Goal: Navigation & Orientation: Find specific page/section

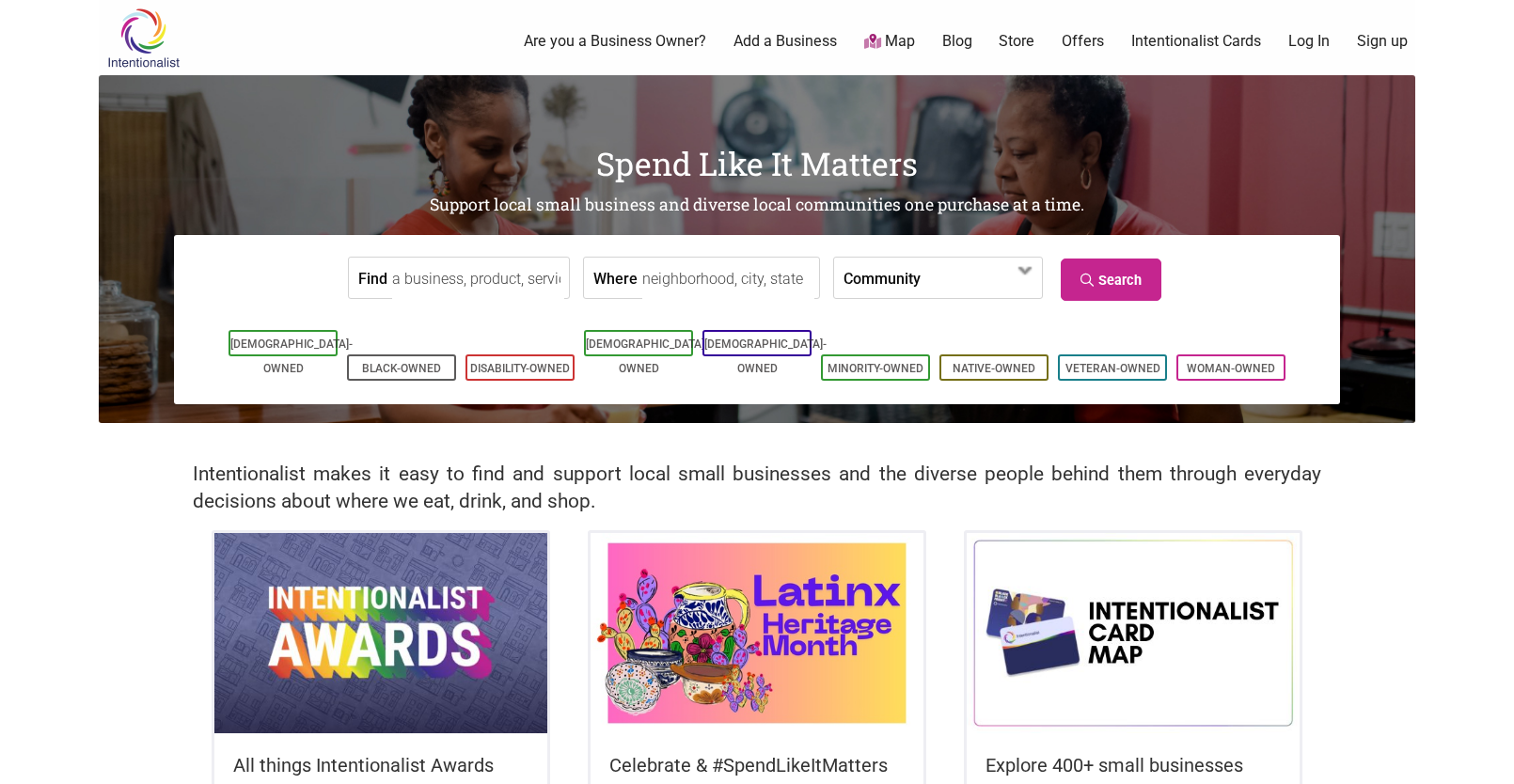
click at [745, 276] on input "Where" at bounding box center [728, 278] width 172 height 42
click at [1020, 270] on span at bounding box center [1026, 270] width 30 height 30
click at [1239, 280] on form "Find Where Community [DEMOGRAPHIC_DATA]-Owned Black-Owned Disability-Owned Fami…" at bounding box center [757, 277] width 1137 height 57
click at [897, 44] on link "Map" at bounding box center [889, 42] width 51 height 22
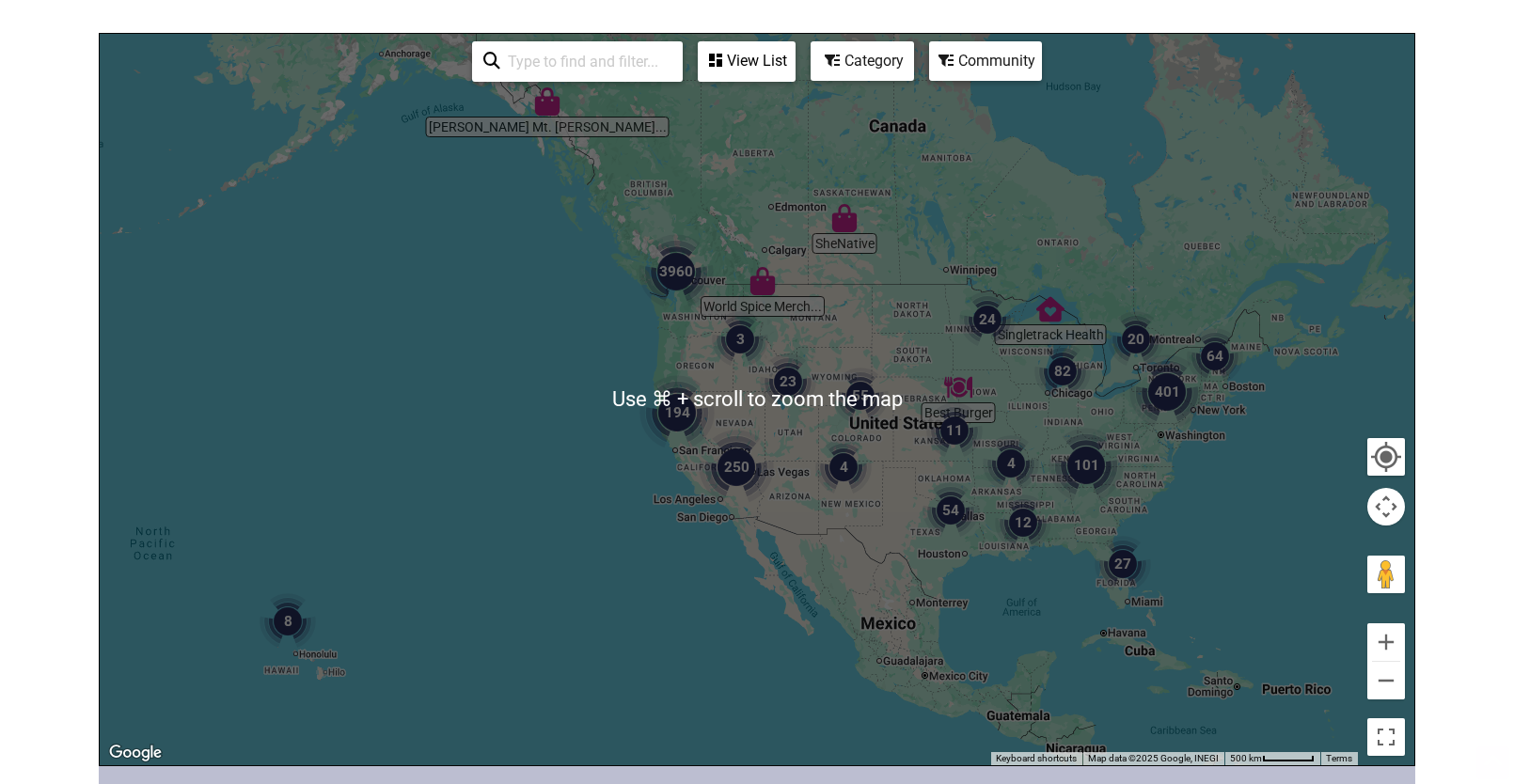
scroll to position [221, 0]
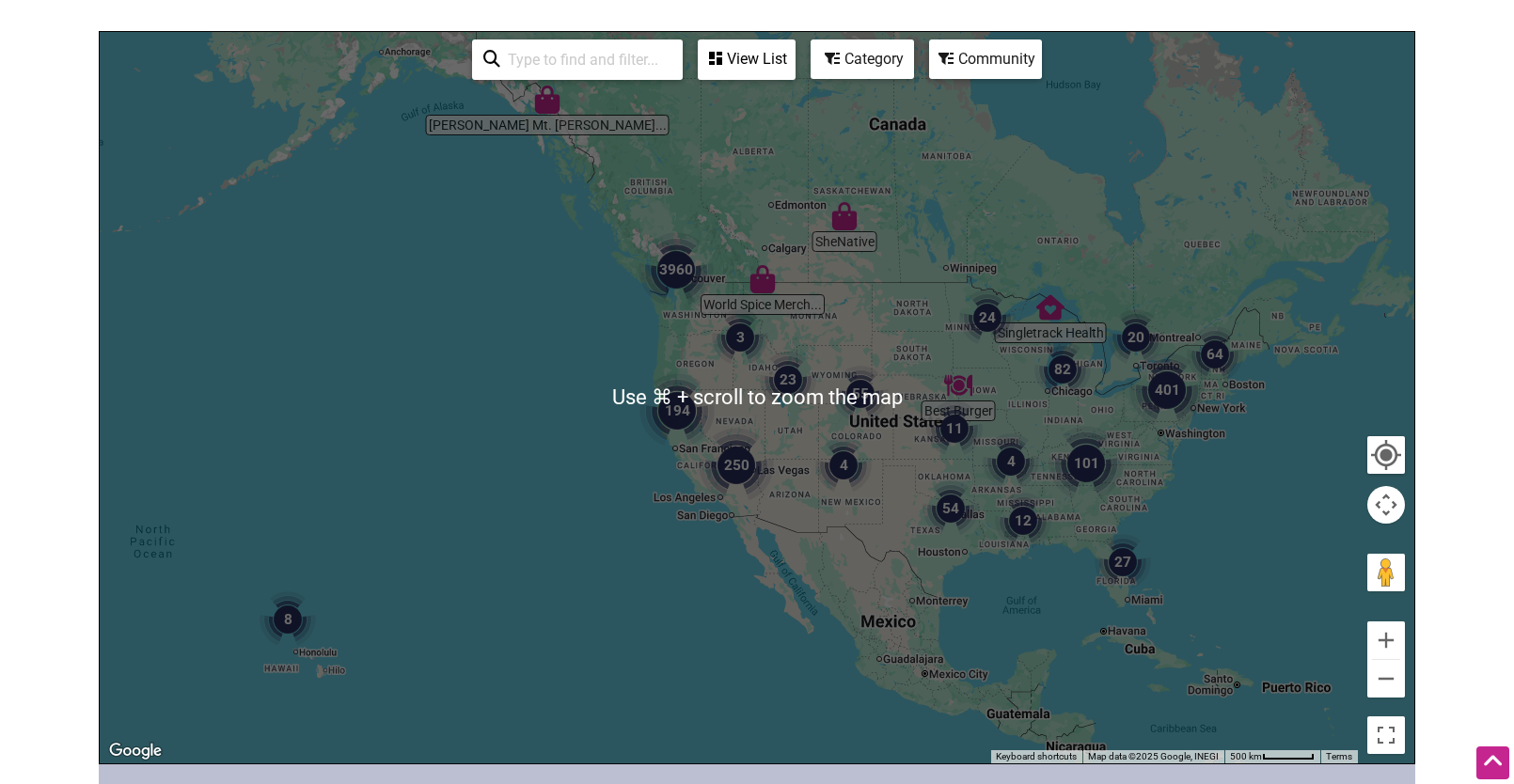
click at [1084, 463] on img "101" at bounding box center [1085, 463] width 76 height 75
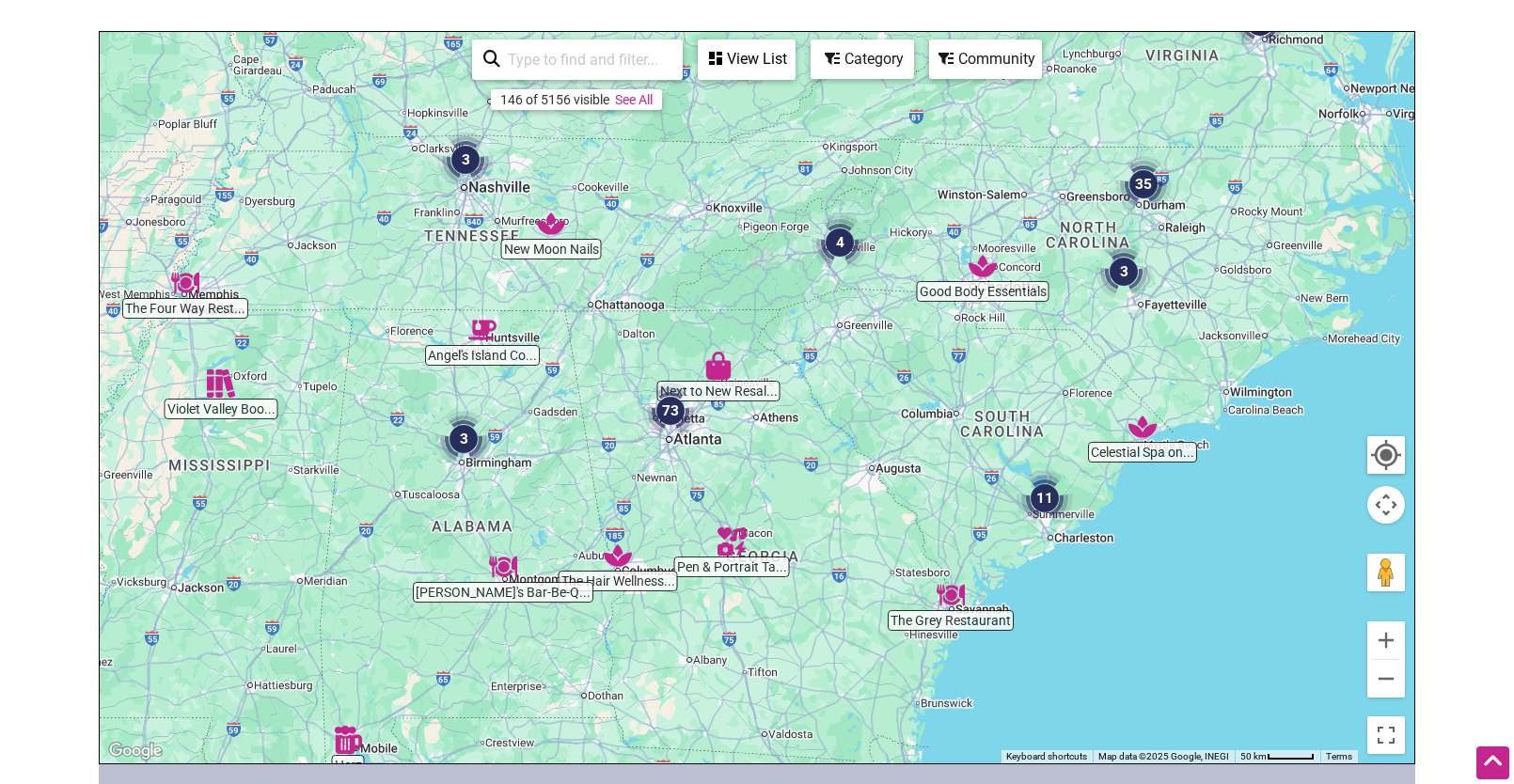
click at [1122, 274] on img "3" at bounding box center [1124, 271] width 57 height 57
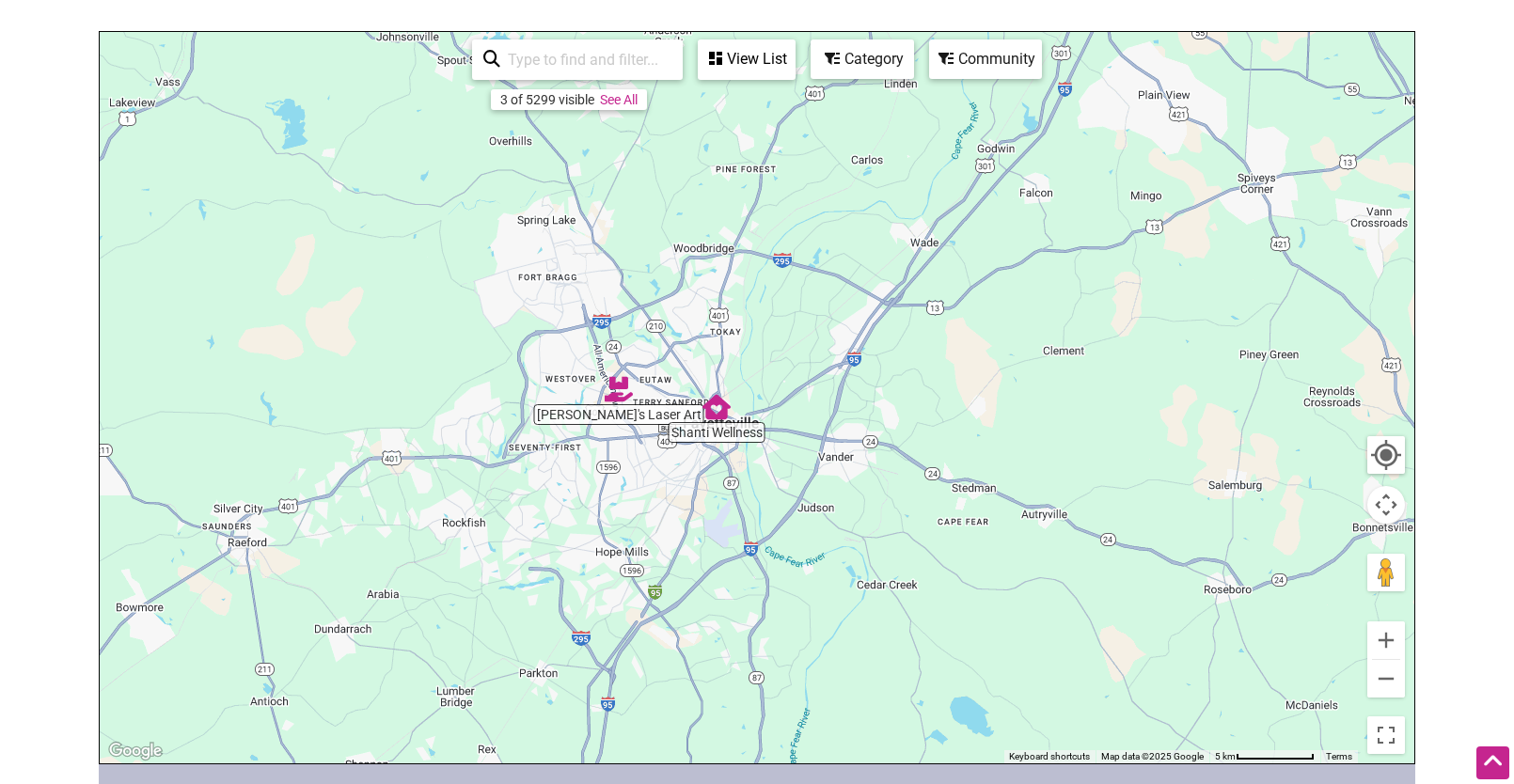
drag, startPoint x: 1129, startPoint y: 439, endPoint x: 740, endPoint y: 358, distance: 397.3
click at [736, 359] on div "To navigate, press the arrow keys." at bounding box center [757, 398] width 1315 height 731
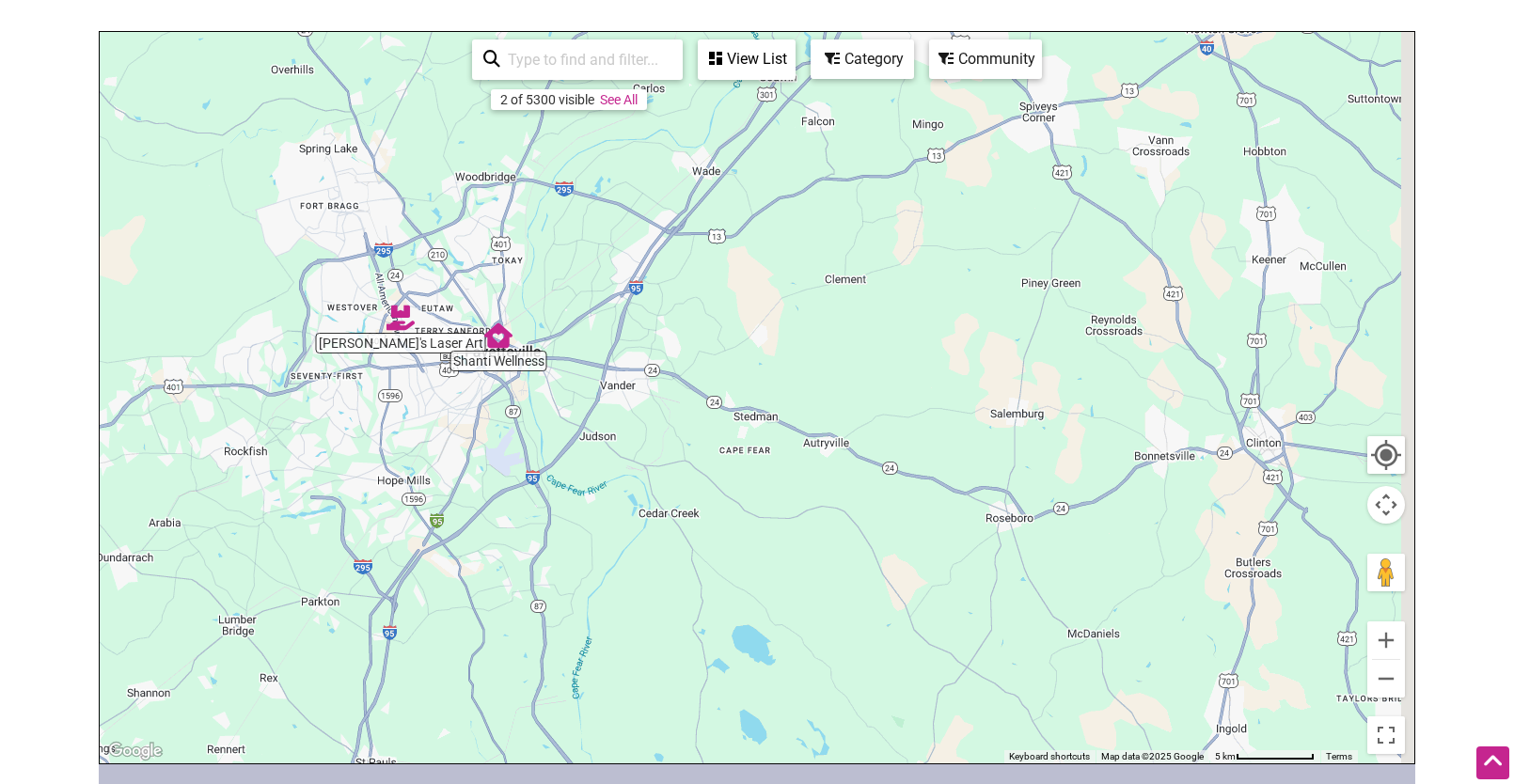
drag, startPoint x: 1079, startPoint y: 411, endPoint x: 718, endPoint y: 323, distance: 371.6
click at [718, 323] on div "To navigate, press the arrow keys." at bounding box center [757, 398] width 1315 height 731
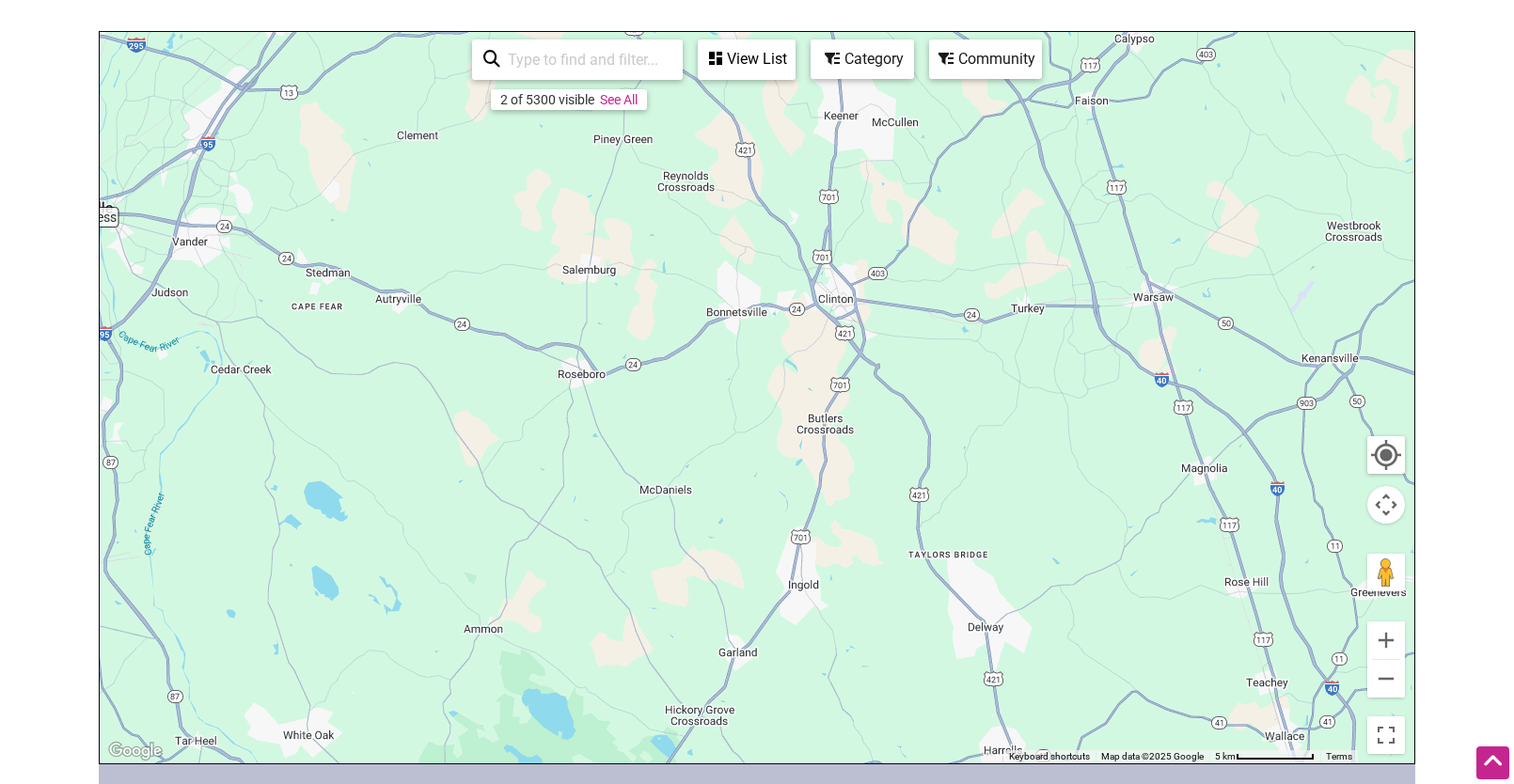
drag, startPoint x: 898, startPoint y: 355, endPoint x: 697, endPoint y: 250, distance: 226.8
click at [697, 250] on div "To navigate, press the arrow keys." at bounding box center [757, 398] width 1315 height 731
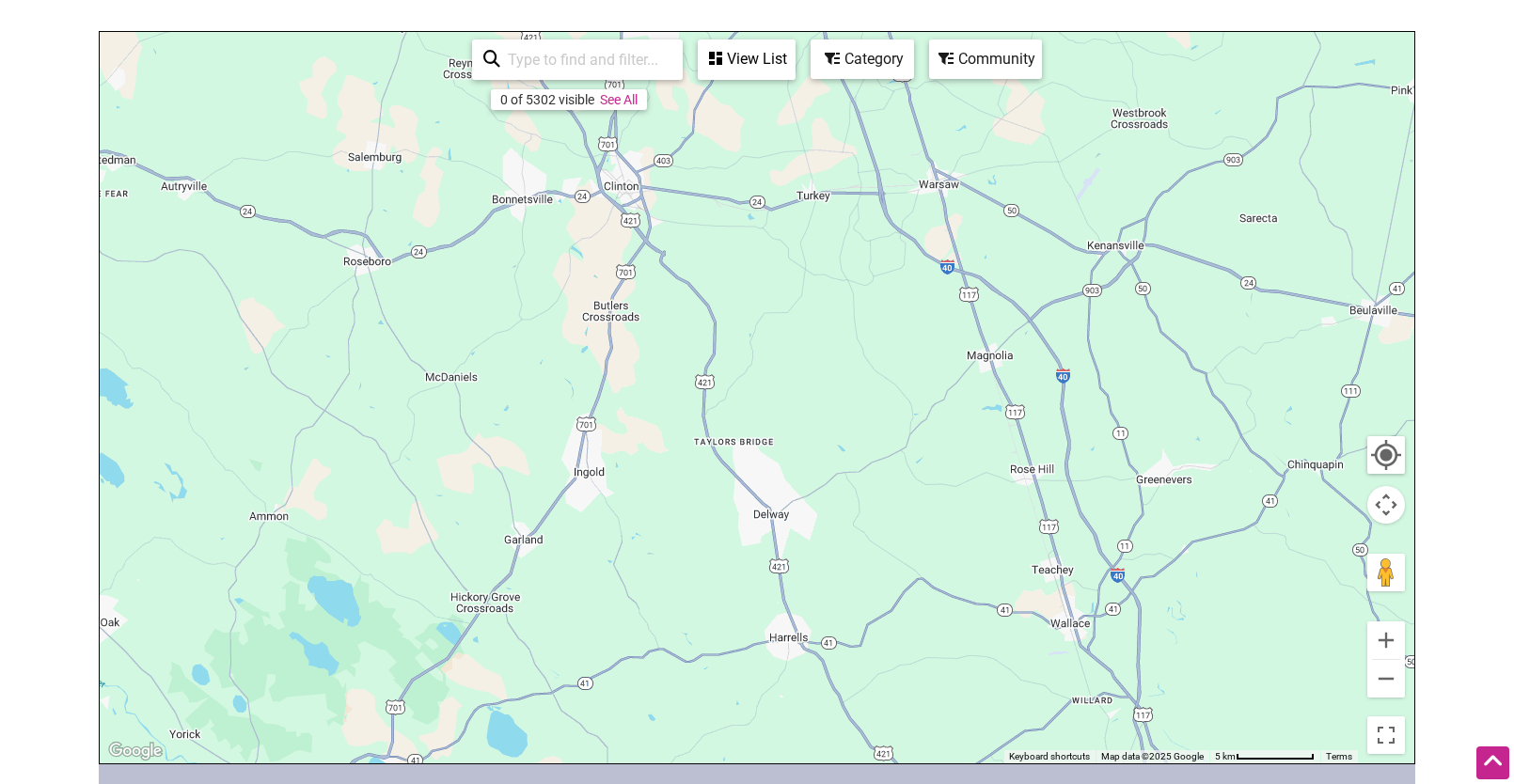
drag, startPoint x: 900, startPoint y: 404, endPoint x: 550, endPoint y: 290, distance: 368.1
click at [550, 290] on div "To navigate, press the arrow keys." at bounding box center [757, 398] width 1315 height 731
